Goal: Transaction & Acquisition: Purchase product/service

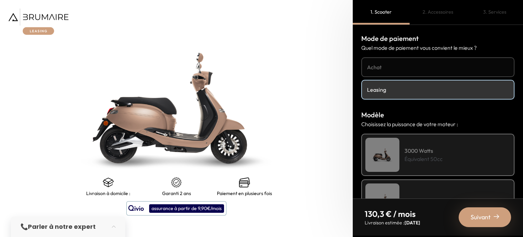
scroll to position [264, 0]
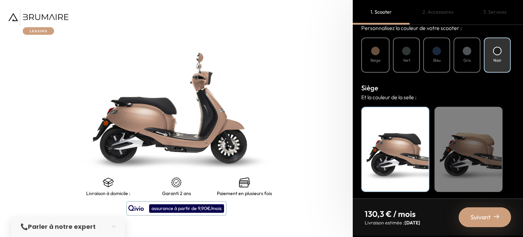
click at [432, 62] on div "Bleu" at bounding box center [436, 54] width 27 height 35
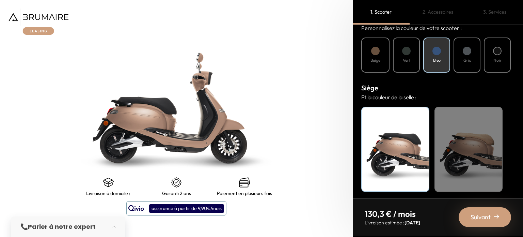
click at [419, 59] on div "Vert" at bounding box center [406, 54] width 27 height 35
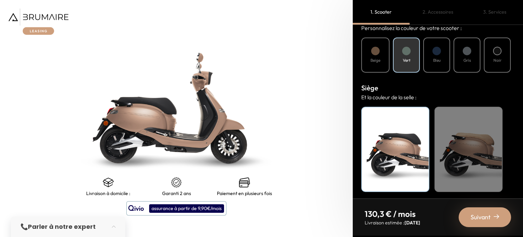
click at [465, 57] on h4 "Gris" at bounding box center [466, 60] width 7 height 6
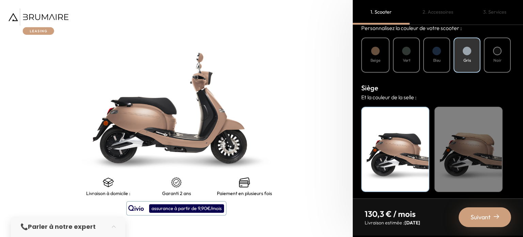
click at [447, 62] on div "Bleu" at bounding box center [436, 54] width 27 height 35
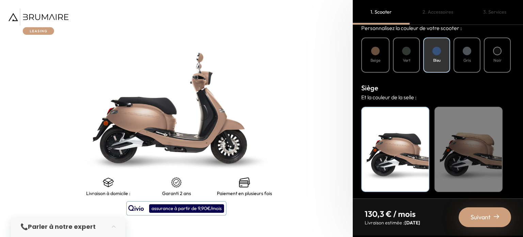
click at [478, 220] on span "Suivant" at bounding box center [481, 217] width 20 height 10
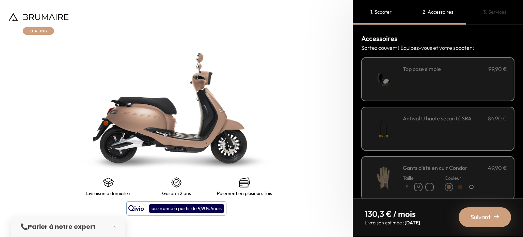
click at [449, 88] on div "**********" at bounding box center [455, 79] width 104 height 29
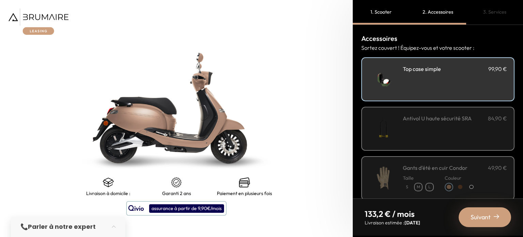
click at [460, 126] on div "Antivol U haute sécurité SRA 84,90 €" at bounding box center [455, 128] width 104 height 29
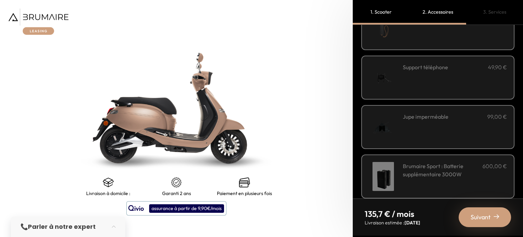
scroll to position [204, 0]
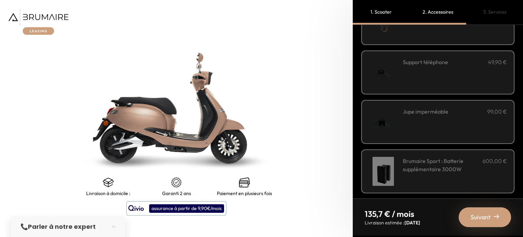
click at [443, 118] on div "Jupe imperméable 99,00 €" at bounding box center [455, 121] width 104 height 29
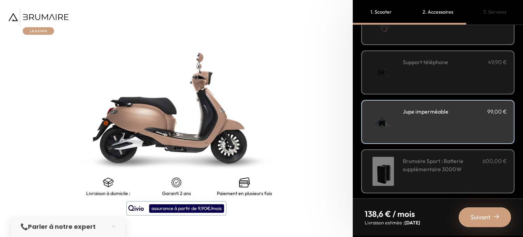
click at [438, 120] on div "Jupe imperméable 99,00 €" at bounding box center [455, 121] width 104 height 29
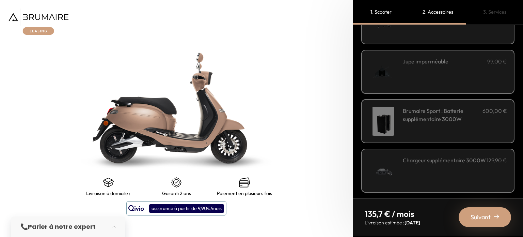
scroll to position [255, 0]
click at [477, 213] on span "Suivant" at bounding box center [481, 217] width 20 height 10
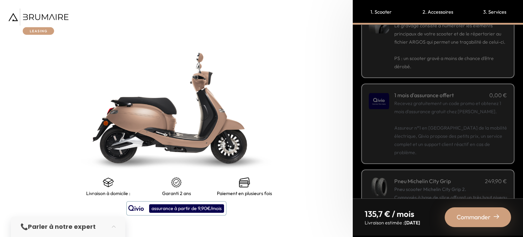
scroll to position [68, 0]
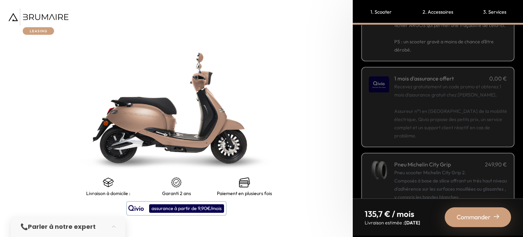
click at [440, 110] on p "Recevez gratuitement un code promo et obtenez 1 mois d'assurance gratuit chez […" at bounding box center [450, 110] width 113 height 57
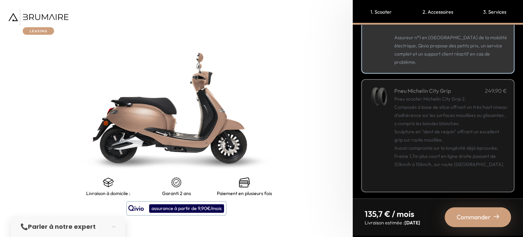
scroll to position [143, 0]
click at [470, 216] on span "Commander" at bounding box center [474, 217] width 34 height 10
